Goal: Book appointment/travel/reservation

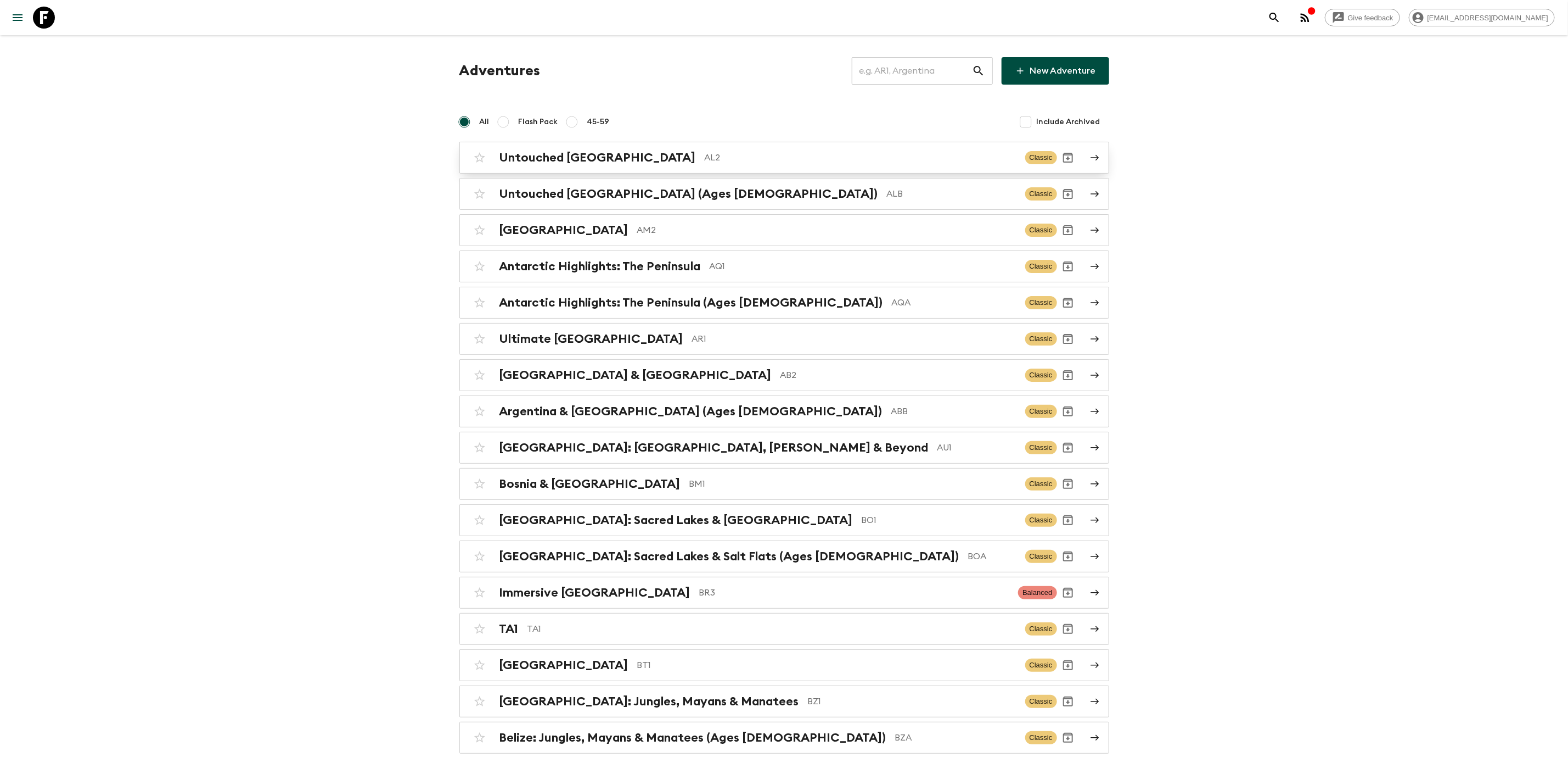
click at [705, 160] on p "AL2" at bounding box center [860, 158] width 312 height 13
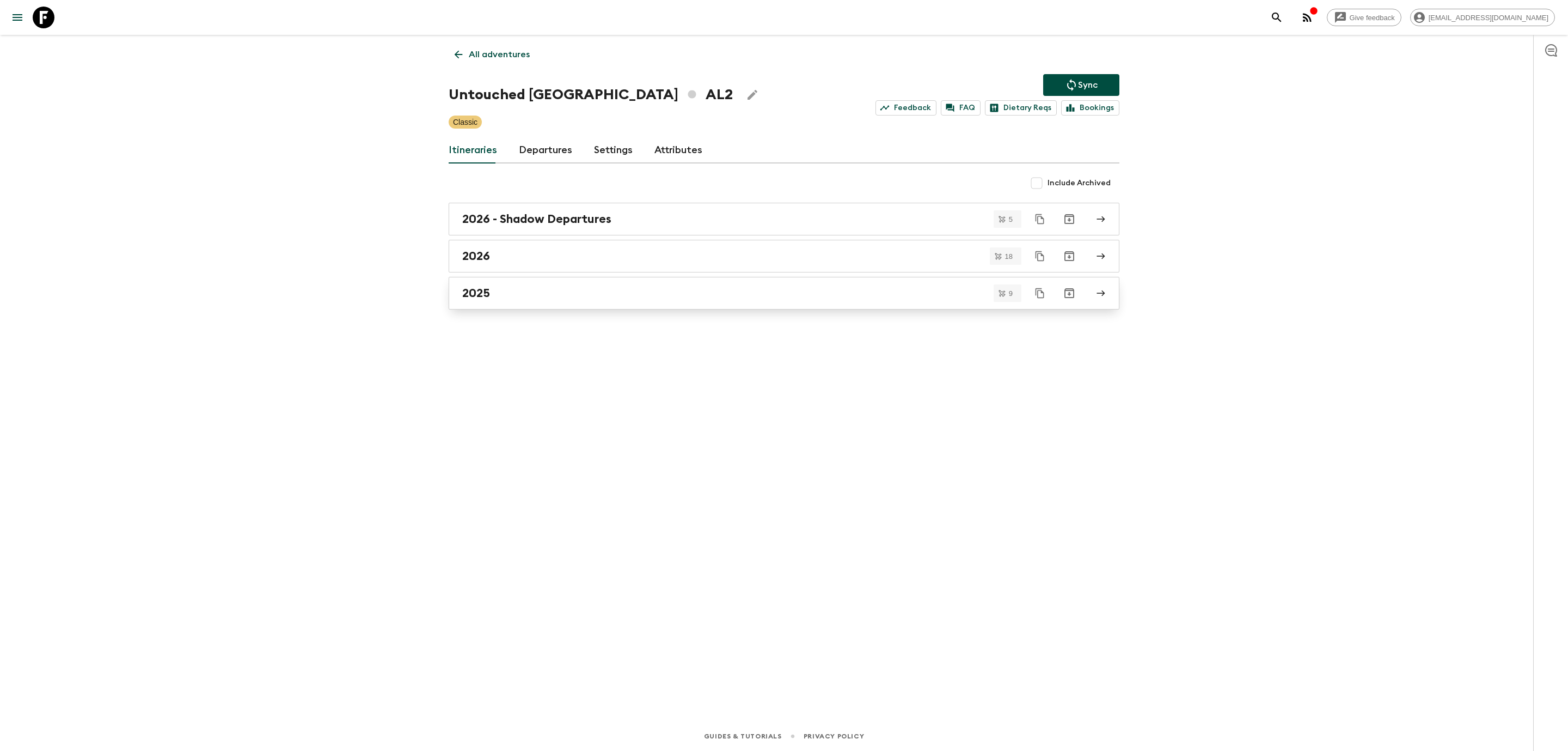
click at [491, 292] on div "2025" at bounding box center [774, 293] width 623 height 14
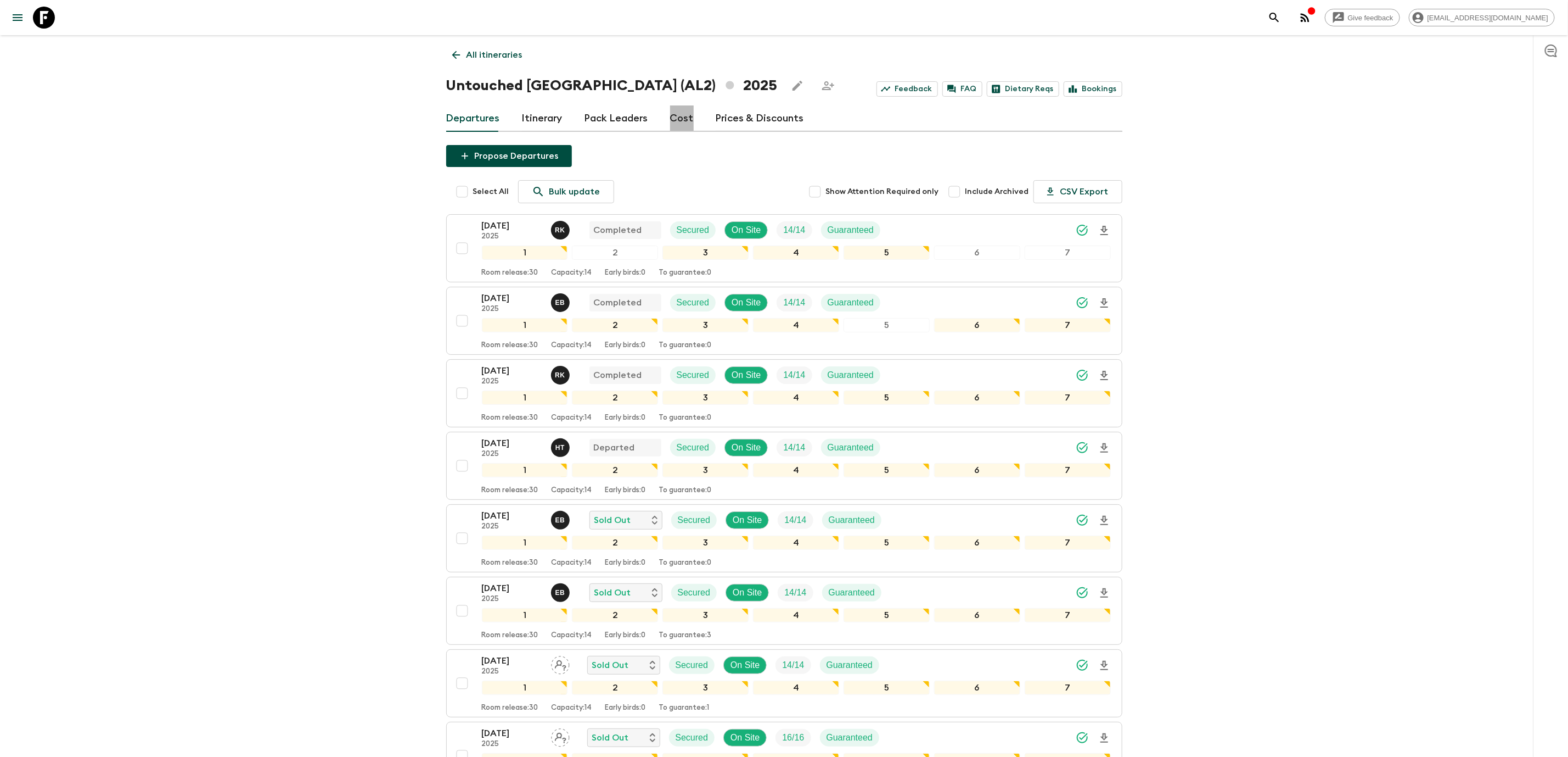
click at [677, 113] on link "Cost" at bounding box center [681, 118] width 23 height 26
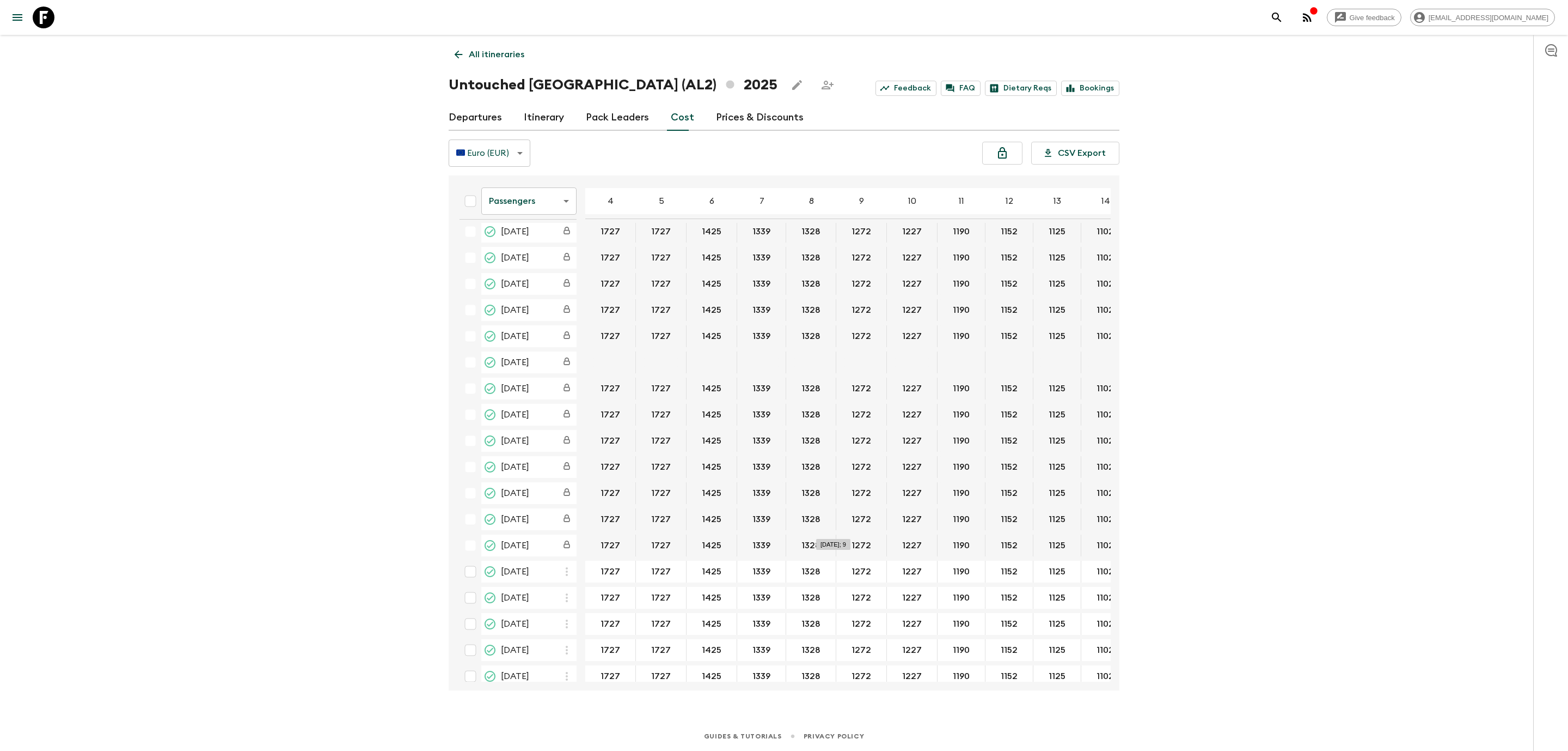
scroll to position [144, 0]
